Goal: Navigation & Orientation: Find specific page/section

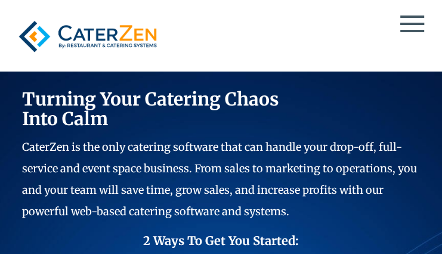
click at [414, 23] on span at bounding box center [412, 24] width 24 height 2
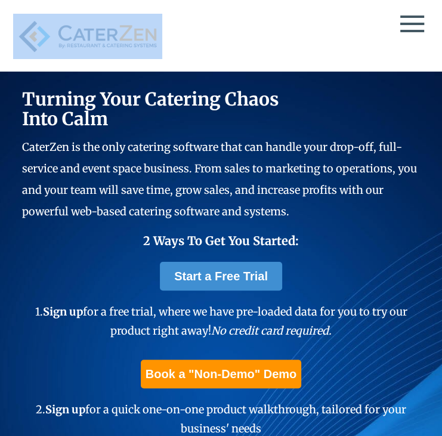
click at [413, 14] on div at bounding box center [221, 13] width 416 height 1
click at [404, 25] on div "Solutions Catering CRM Catering Sales Catering Management Catering Marketing Ca…" at bounding box center [221, 36] width 442 height 70
click at [406, 24] on span at bounding box center [412, 24] width 24 height 2
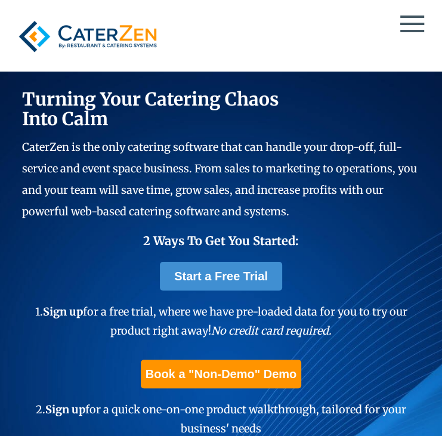
click at [414, 20] on div at bounding box center [221, 36] width 416 height 45
click at [406, 32] on div at bounding box center [221, 36] width 416 height 45
click at [408, 30] on span at bounding box center [412, 31] width 24 height 2
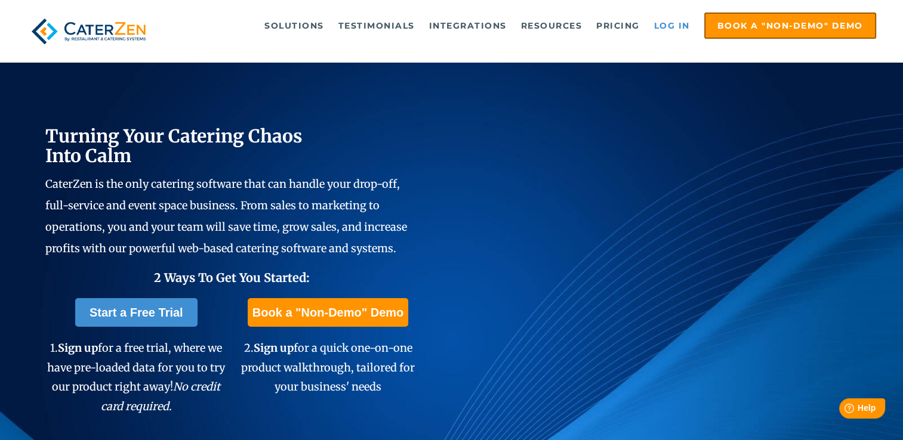
click at [442, 27] on link "Log in" at bounding box center [672, 26] width 48 height 24
